Goal: Task Accomplishment & Management: Use online tool/utility

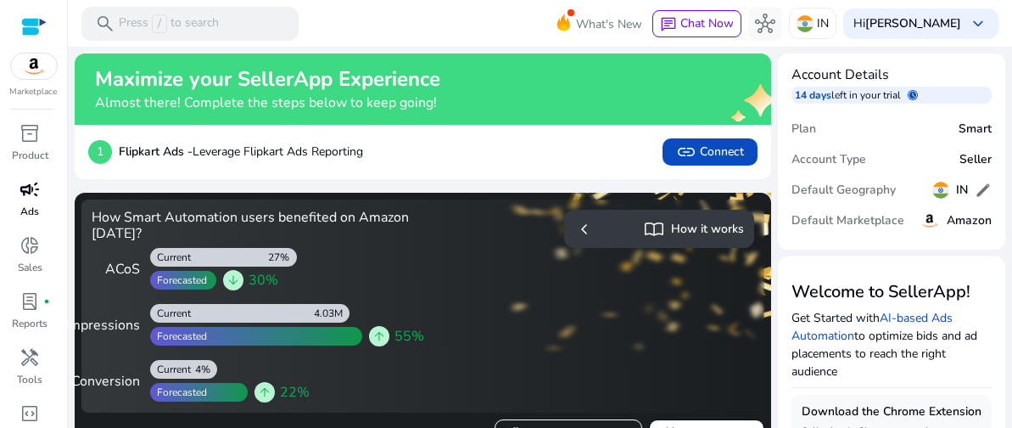
click at [36, 209] on p "Ads" at bounding box center [30, 211] width 19 height 15
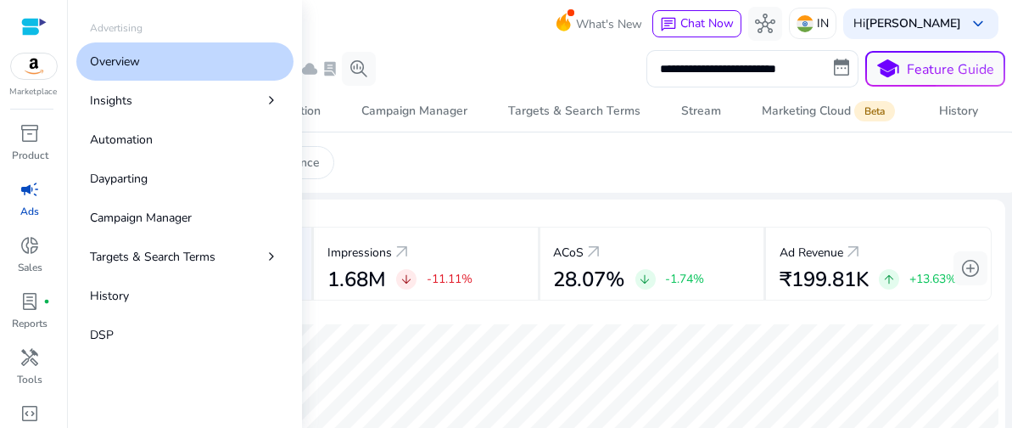
click at [172, 65] on link "Overview" at bounding box center [184, 61] width 217 height 38
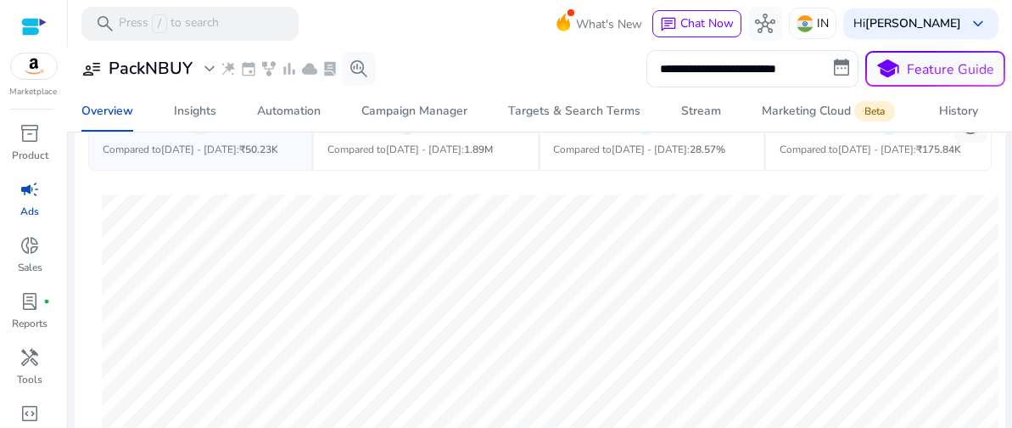
scroll to position [119, 0]
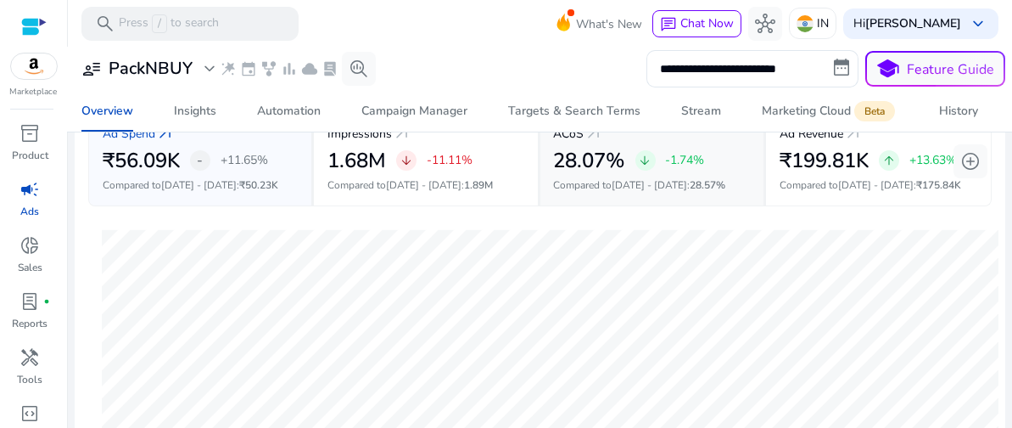
click at [675, 181] on p "Compared to [DATE] - [DATE] : 28.57%" at bounding box center [652, 184] width 196 height 15
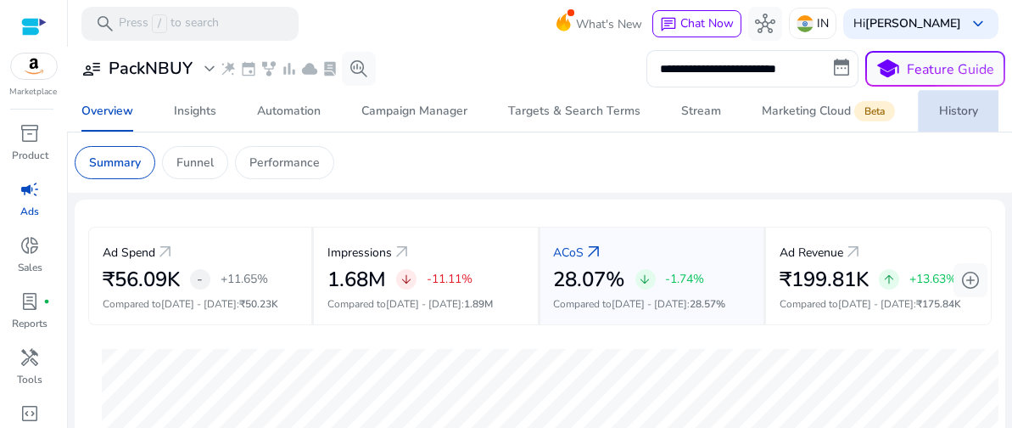
click at [958, 115] on div "History" at bounding box center [958, 111] width 39 height 12
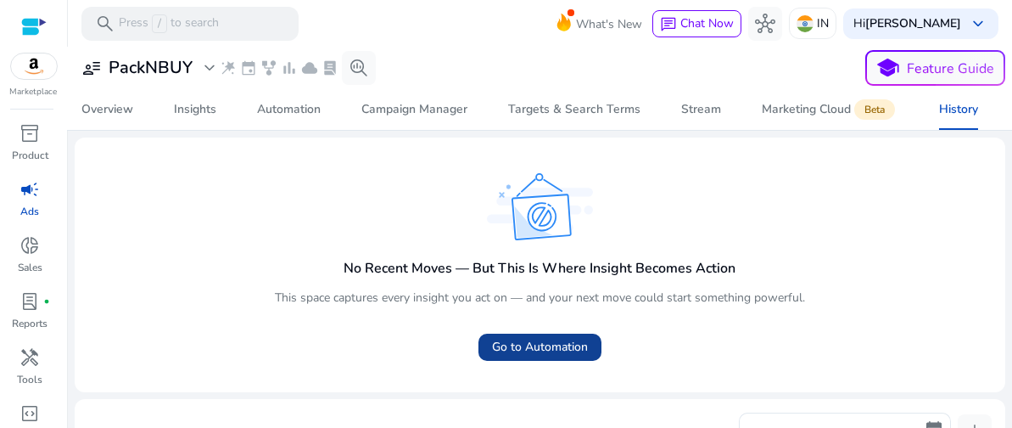
click at [551, 348] on span "Go to Automation" at bounding box center [540, 347] width 96 height 18
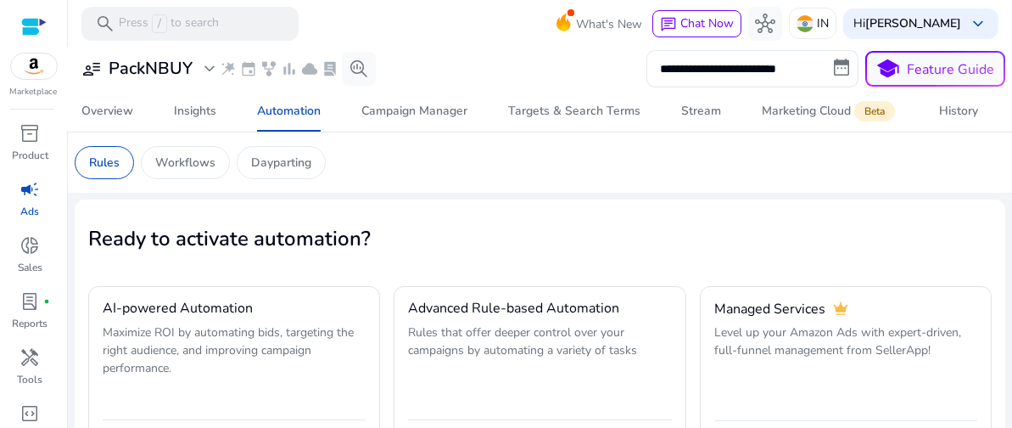
drag, startPoint x: 982, startPoint y: 163, endPoint x: 988, endPoint y: 281, distance: 118.1
click at [988, 281] on app-ppc-automation "Rules Workflows Dayparting Ready to activate automation? AI-powered Automation …" at bounding box center [540, 344] width 931 height 424
click at [556, 315] on h4 "Advanced Rule-based Automation" at bounding box center [513, 308] width 211 height 16
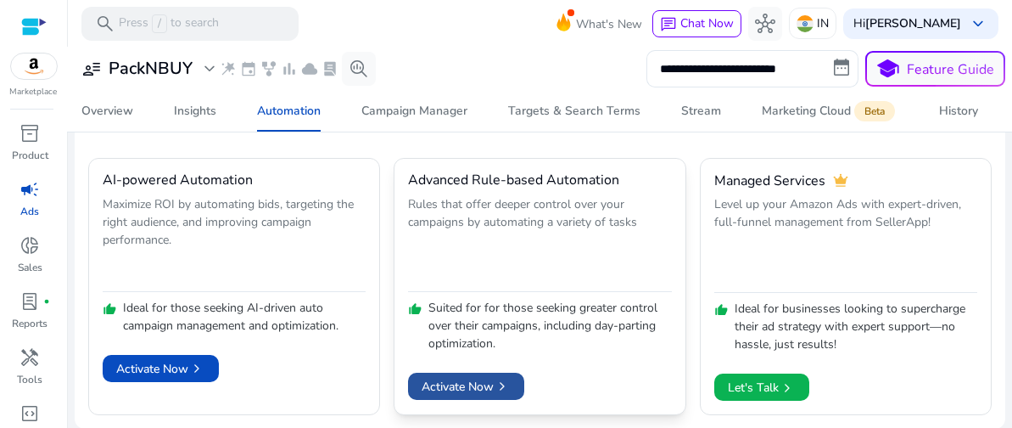
click at [456, 382] on span "Activate Now chevron_right" at bounding box center [466, 387] width 89 height 18
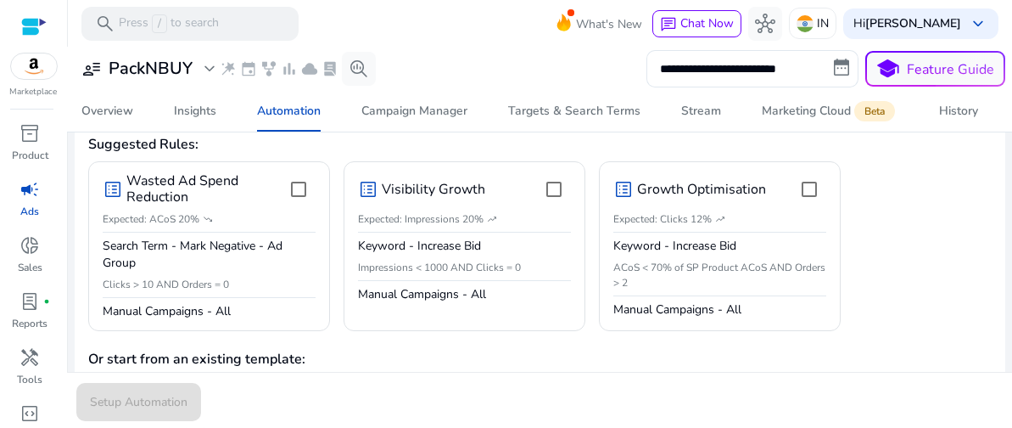
scroll to position [161, 0]
